Goal: Obtain resource: Obtain resource

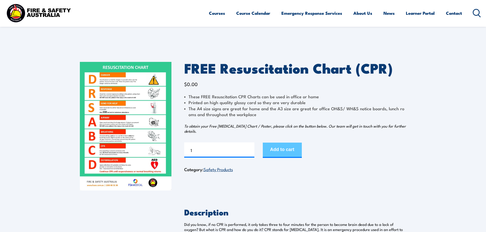
click at [289, 151] on button "Add to cart" at bounding box center [282, 150] width 39 height 15
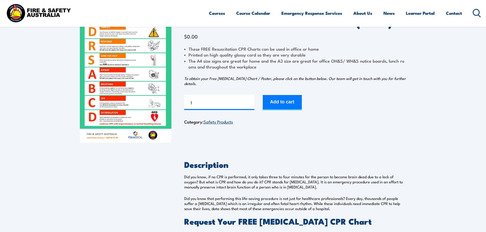
scroll to position [128, 0]
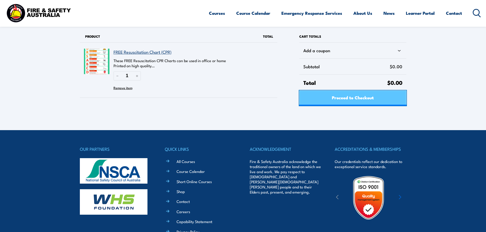
click at [389, 98] on link "Proceed to Checkout" at bounding box center [352, 98] width 107 height 15
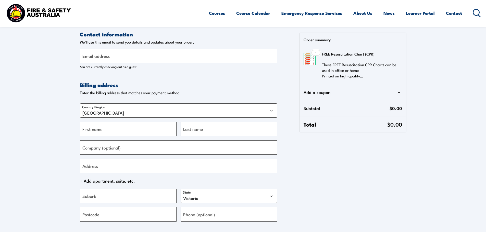
select select "VIC"
click at [112, 51] on input "Email address" at bounding box center [178, 56] width 197 height 14
type input "Office@sstc.com.au"
click at [109, 128] on input "First name" at bounding box center [128, 129] width 97 height 14
type input "m"
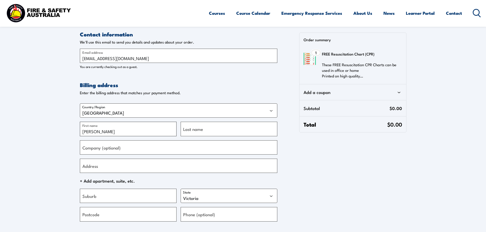
type input "Madyson"
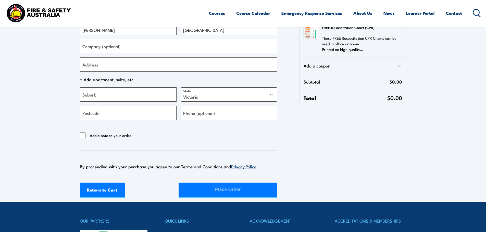
scroll to position [102, 0]
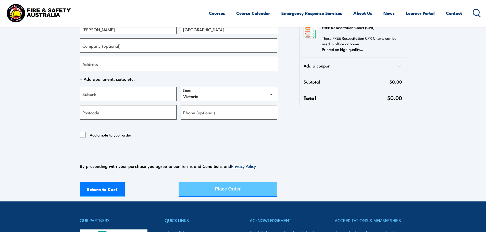
type input "brisbane"
click at [225, 190] on div "Place Order" at bounding box center [228, 190] width 26 height 14
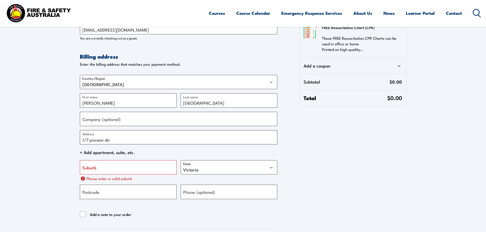
scroll to position [0, 0]
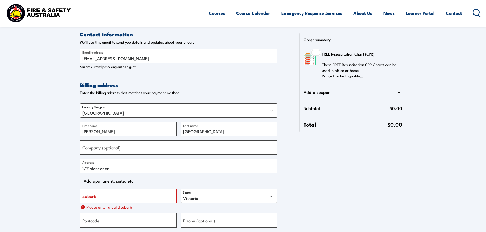
type input "1/7 pioneer dri"
click at [394, 90] on div "Add a coupon" at bounding box center [353, 93] width 98 height 8
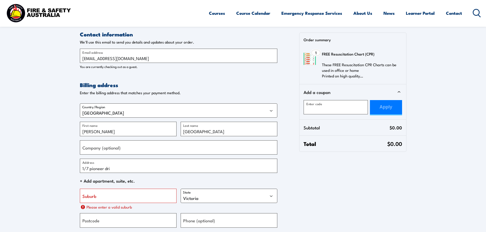
click at [394, 90] on div "Add a coupon" at bounding box center [353, 93] width 98 height 8
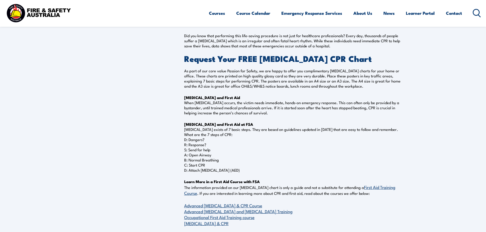
scroll to position [306, 0]
